Goal: Task Accomplishment & Management: Manage account settings

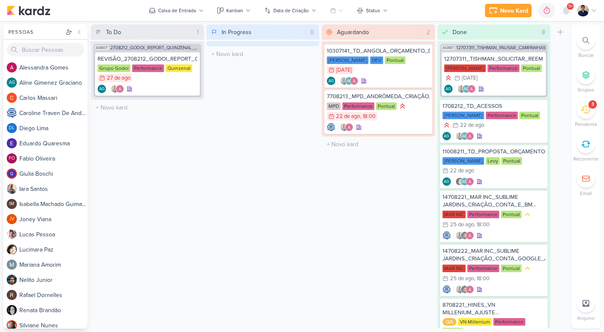
click at [582, 105] on icon at bounding box center [585, 109] width 9 height 9
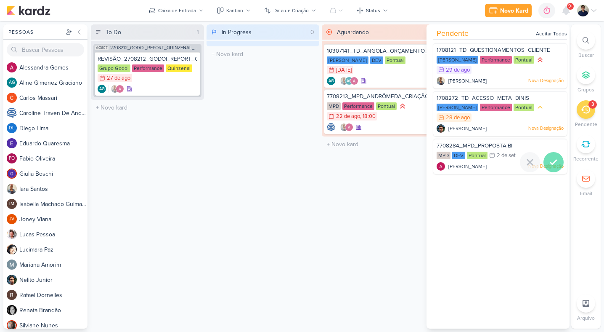
click at [552, 160] on icon at bounding box center [554, 162] width 10 height 10
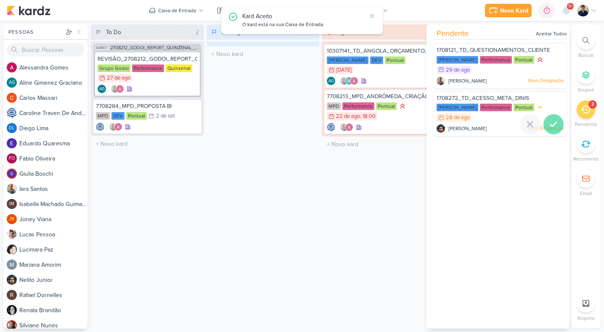
click at [551, 122] on icon at bounding box center [554, 124] width 10 height 10
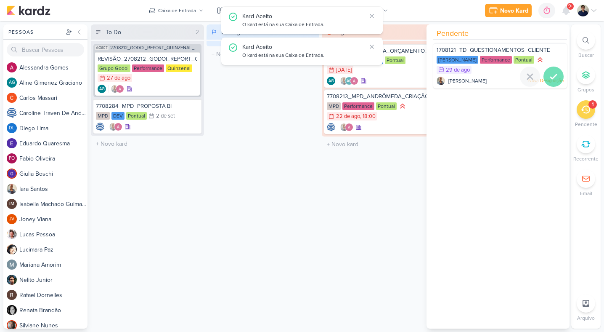
click at [551, 74] on icon at bounding box center [554, 77] width 10 height 10
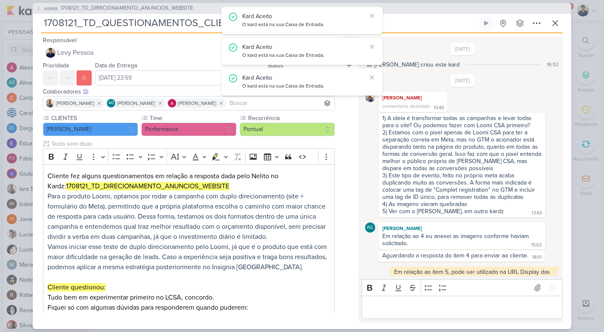
scroll to position [287, 0]
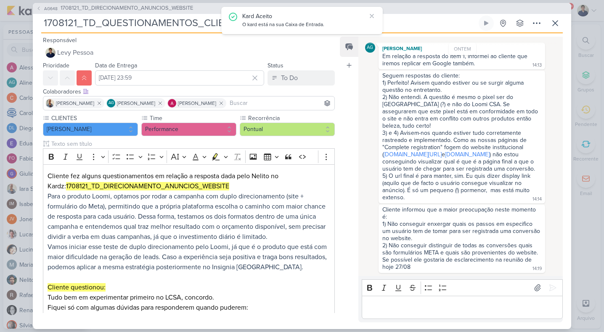
click at [388, 307] on p "Editor editing area: main" at bounding box center [462, 307] width 192 height 10
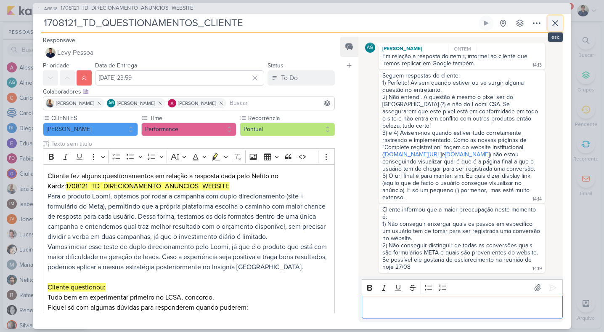
click at [558, 25] on icon at bounding box center [555, 23] width 10 height 10
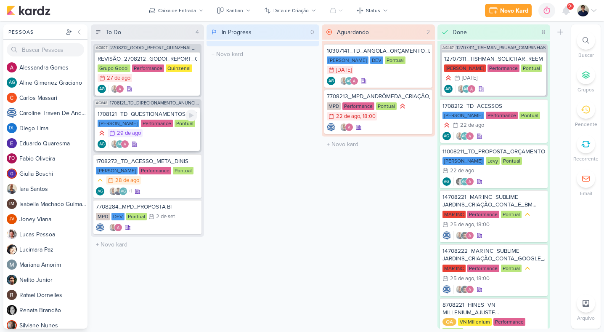
click at [188, 147] on div "AG AG" at bounding box center [148, 144] width 100 height 8
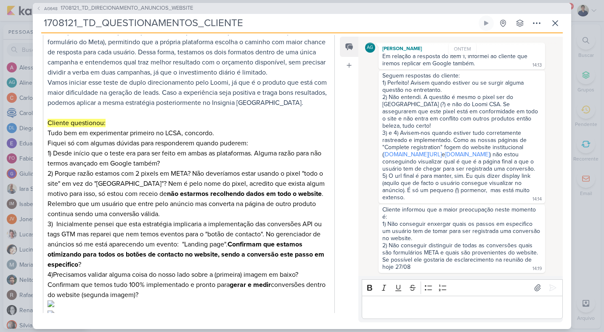
scroll to position [252, 0]
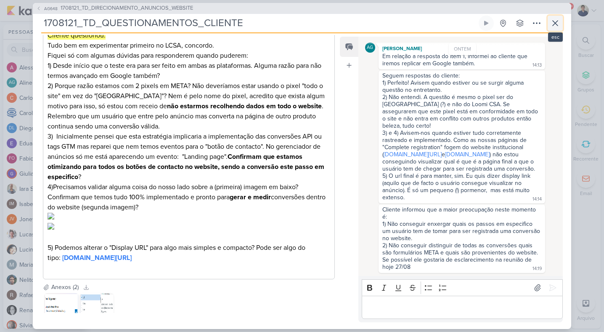
click at [555, 19] on icon at bounding box center [555, 23] width 10 height 10
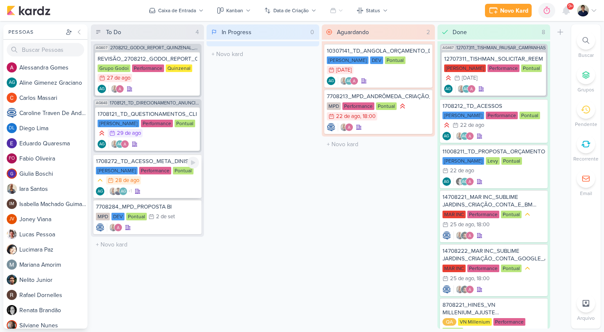
click at [173, 197] on div "1708272_TD_ACESSO_META_DINIS [PERSON_NAME] Performance Pontual 28/8 [DATE]" at bounding box center [147, 176] width 108 height 44
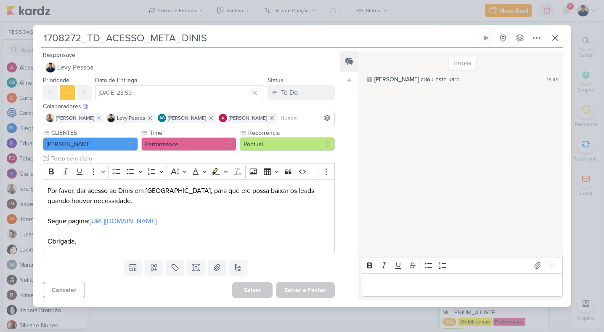
click at [406, 283] on p "Editor editing area: main" at bounding box center [462, 284] width 192 height 10
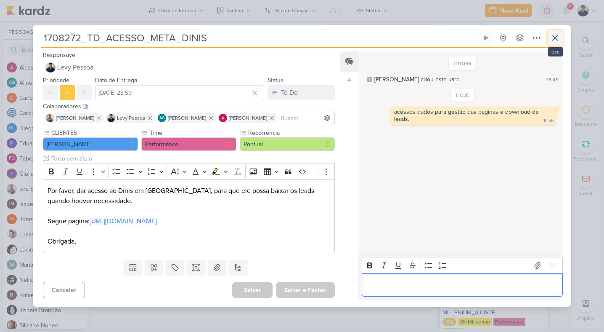
click at [553, 37] on icon at bounding box center [555, 38] width 10 height 10
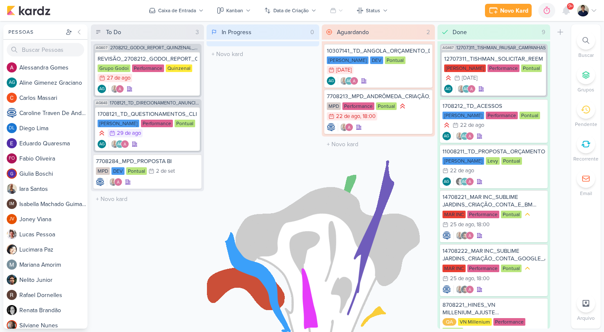
drag, startPoint x: 186, startPoint y: 182, endPoint x: 323, endPoint y: 0, distance: 227.5
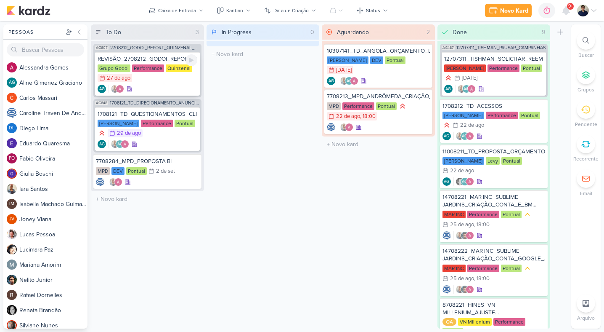
click at [184, 75] on div "Grupo Godoi Performance Quinzenal 27/8 [DATE]" at bounding box center [148, 73] width 100 height 19
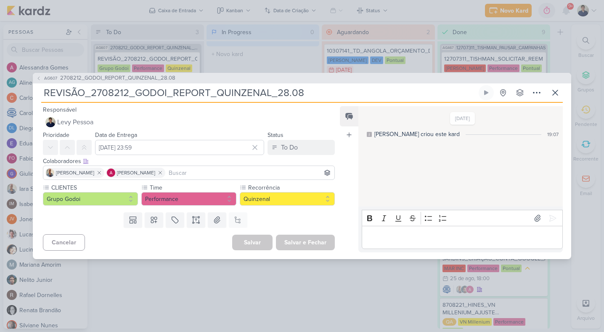
click at [418, 229] on div "Editor editing area: main" at bounding box center [462, 237] width 201 height 23
click at [536, 215] on icon at bounding box center [538, 218] width 6 height 6
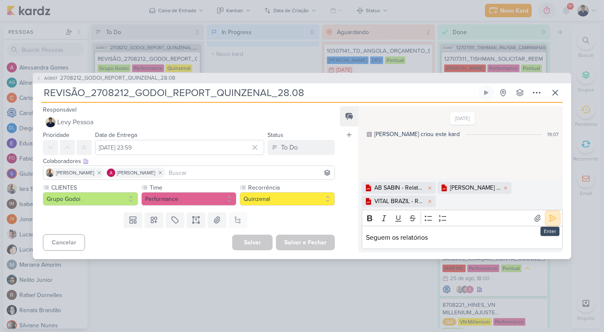
click at [550, 217] on icon at bounding box center [553, 218] width 8 height 8
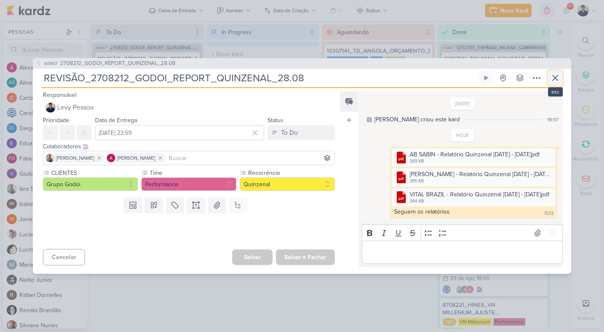
click at [553, 75] on icon at bounding box center [555, 77] width 5 height 5
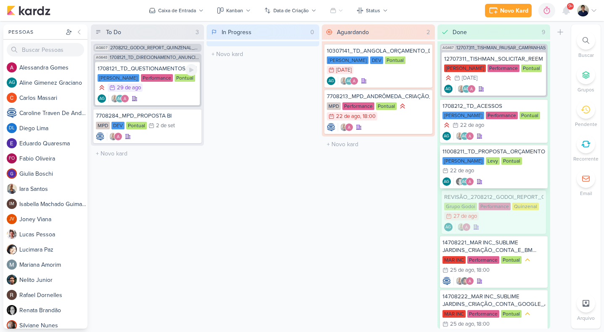
drag, startPoint x: 187, startPoint y: 80, endPoint x: 515, endPoint y: 185, distance: 344.0
